Goal: Task Accomplishment & Management: Manage account settings

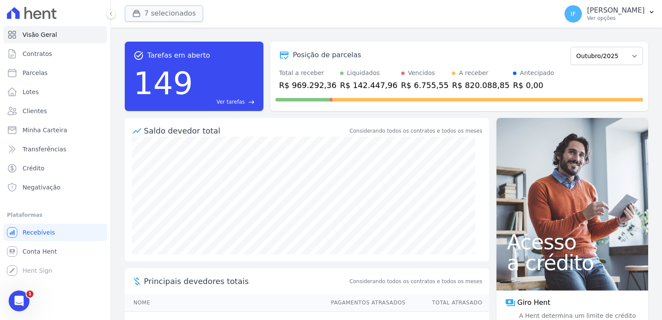
click at [148, 14] on button "7 selecionados" at bounding box center [164, 13] width 78 height 16
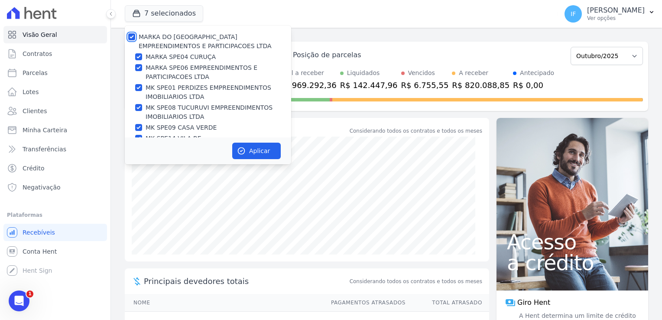
click at [130, 35] on input "MARKA DO [GEOGRAPHIC_DATA] EMPREENDIMENTOS E PARTICIPACOES LTDA" at bounding box center [131, 36] width 7 height 7
checkbox input "false"
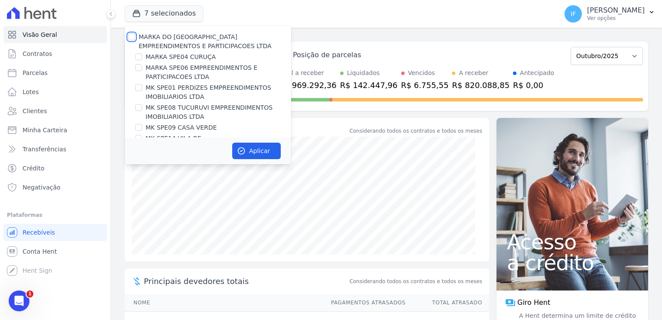
checkbox input "false"
click at [136, 53] on div at bounding box center [138, 56] width 7 height 9
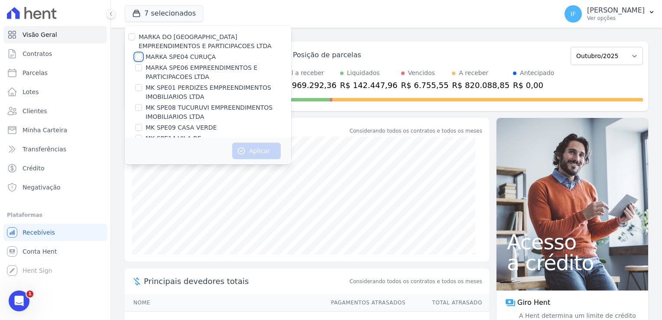
click at [140, 56] on input "MARKA SPE04 CURUÇA" at bounding box center [138, 56] width 7 height 7
checkbox input "true"
click at [265, 150] on button "Aplicar" at bounding box center [256, 151] width 49 height 16
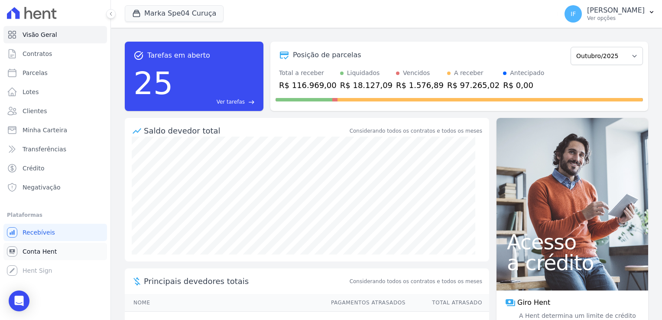
click at [38, 250] on span "Conta Hent" at bounding box center [40, 251] width 34 height 9
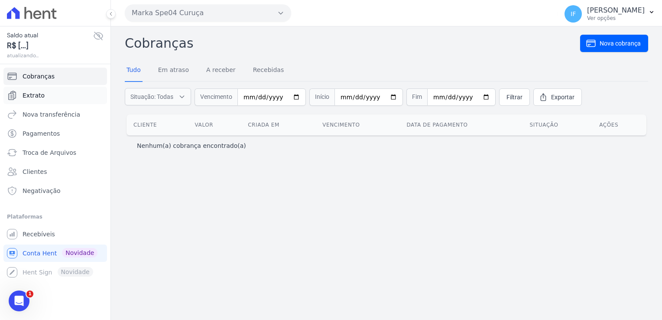
click at [35, 93] on span "Extrato" at bounding box center [34, 95] width 22 height 9
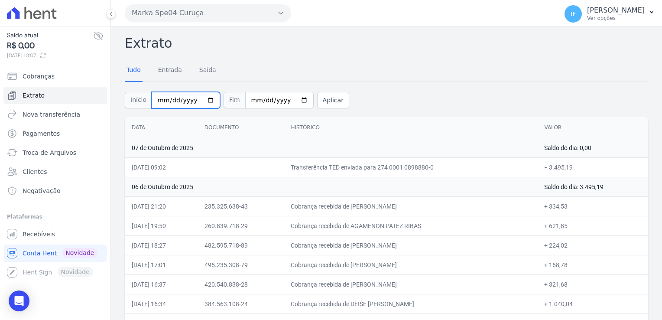
click at [204, 102] on input "2025-10-01" at bounding box center [186, 100] width 68 height 16
type input "2025-09-01"
click at [292, 100] on input "2025-10-07" at bounding box center [279, 100] width 68 height 16
type input "[DATE]"
click at [317, 98] on button "Aplicar" at bounding box center [333, 100] width 32 height 16
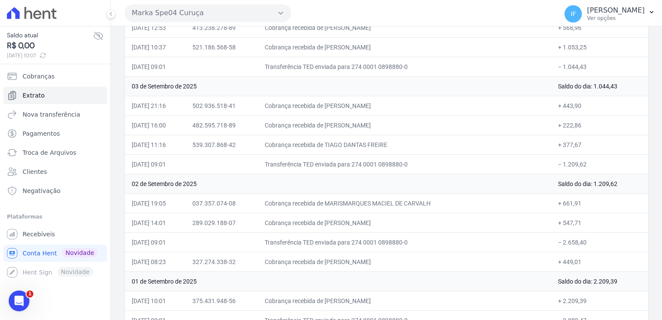
scroll to position [2949, 0]
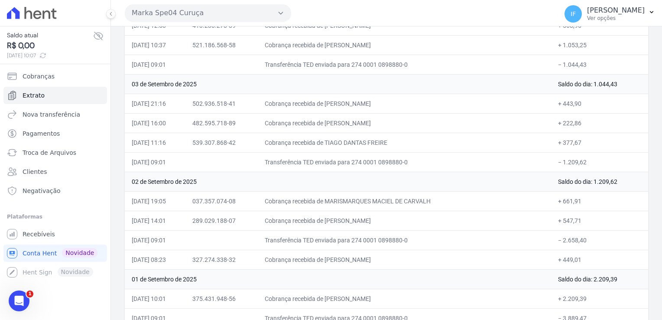
drag, startPoint x: 126, startPoint y: 39, endPoint x: 608, endPoint y: 315, distance: 555.4
drag, startPoint x: 608, startPoint y: 315, endPoint x: 550, endPoint y: 299, distance: 60.5
copy div "Extrato Tudo Entrada Saída Início Fim Aplicar"
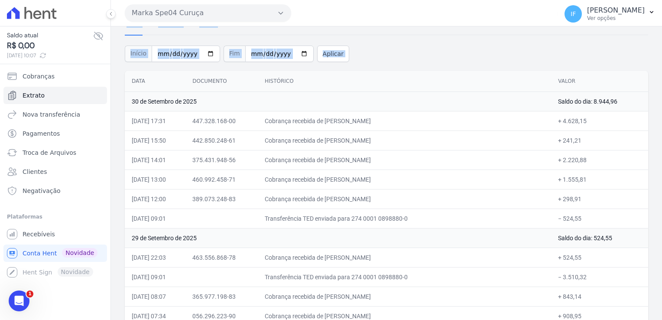
scroll to position [0, 0]
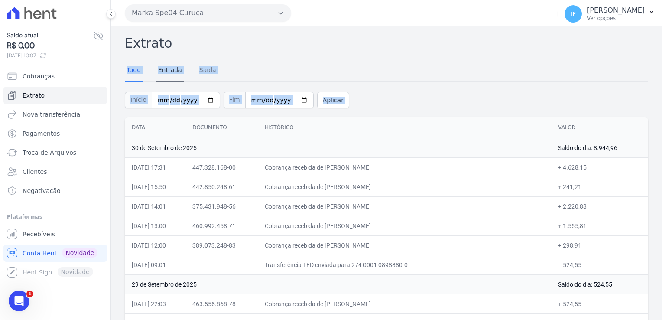
click at [168, 70] on link "Entrada" at bounding box center [169, 70] width 27 height 23
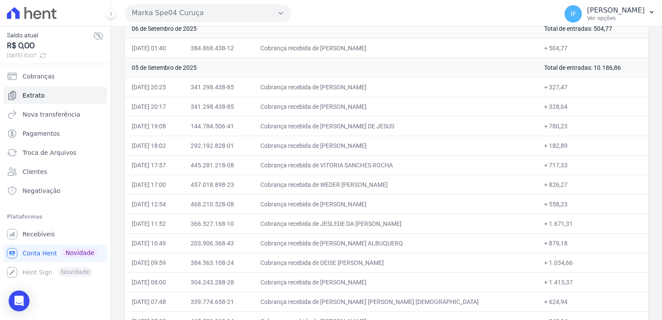
scroll to position [2542, 0]
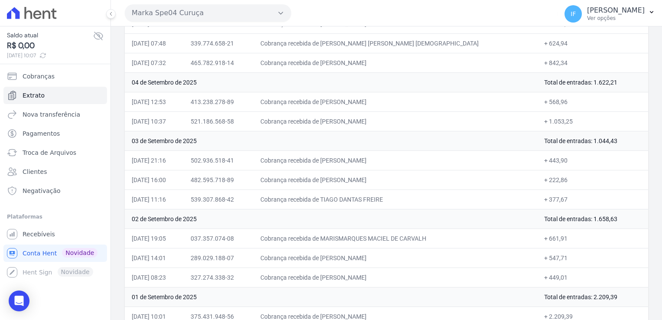
drag, startPoint x: 125, startPoint y: 37, endPoint x: 573, endPoint y: 303, distance: 520.8
copy div "Extrato Tudo Entrada Saída Início Fim Aplicar Data Documento Histórico Valor 30…"
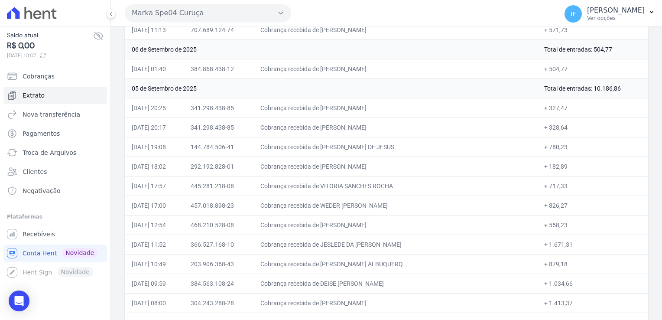
scroll to position [2238, 0]
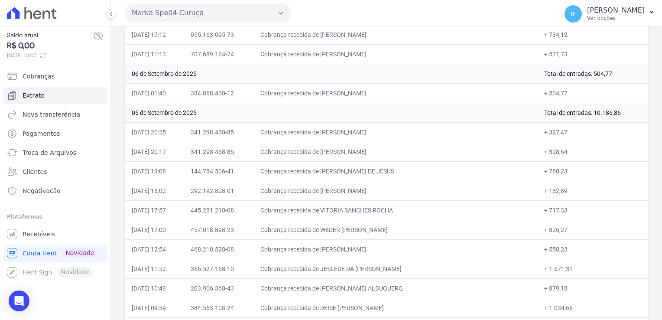
click at [274, 14] on button "Marka Spe04 Curuça" at bounding box center [208, 12] width 166 height 17
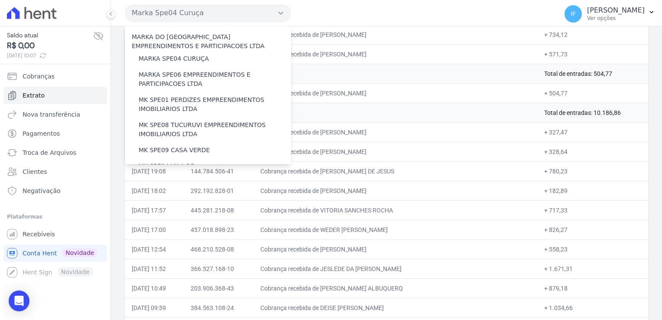
click at [435, 13] on div "Marka Spe04 Curuça MARKA DO BRASIL EMPREENDIMENTOS E PARTICIPACOES LTDA MARKA S…" at bounding box center [339, 13] width 429 height 27
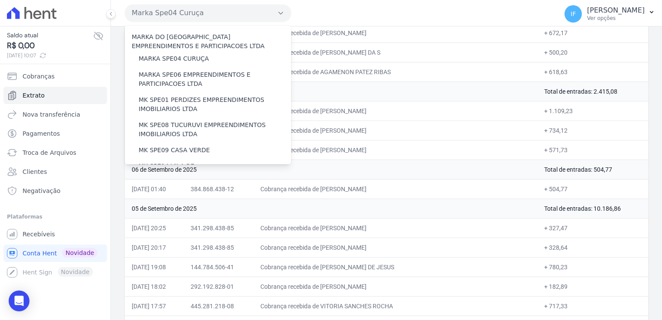
scroll to position [1978, 0]
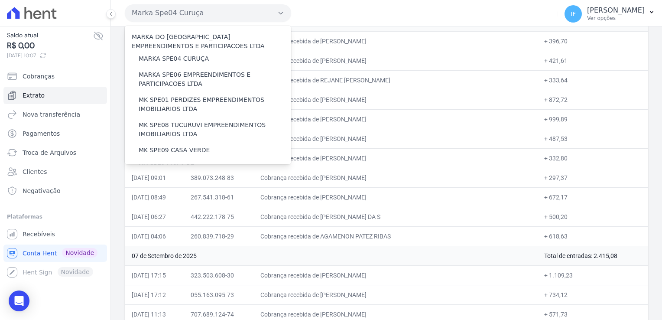
click at [282, 15] on icon "button" at bounding box center [280, 13] width 7 height 7
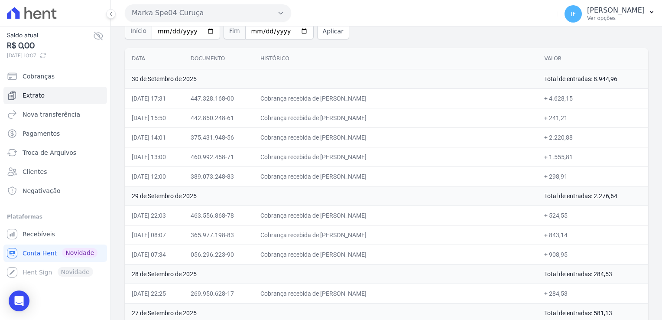
scroll to position [0, 0]
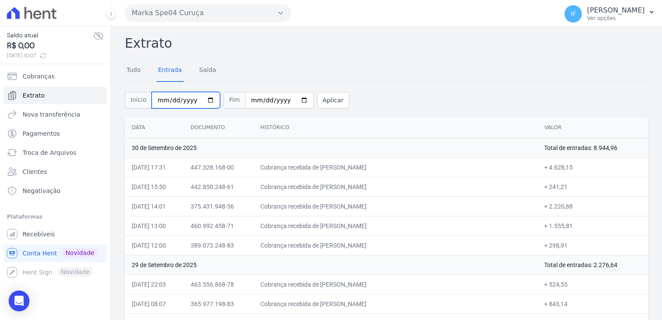
click at [202, 100] on input "2025-09-01" at bounding box center [186, 100] width 68 height 16
type input "[DATE]"
click at [322, 104] on button "Aplicar" at bounding box center [333, 100] width 32 height 16
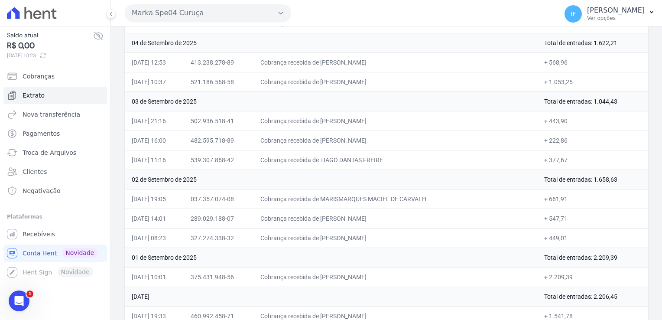
scroll to position [2716, 0]
